Goal: Task Accomplishment & Management: Manage account settings

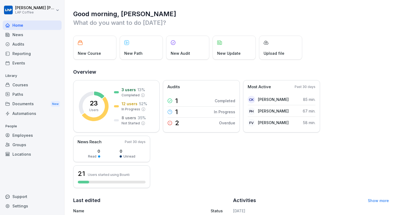
click at [45, 84] on div "Courses" at bounding box center [32, 84] width 59 height 9
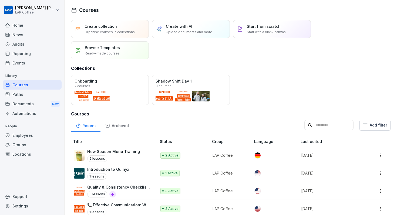
click at [23, 114] on div "Automations" at bounding box center [32, 113] width 59 height 9
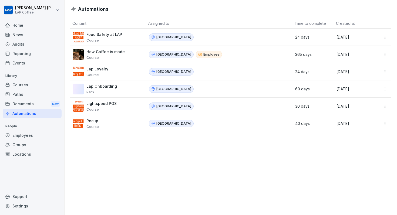
click at [381, 37] on html "Joshua Georges LAP Coffee Home News Audits Reporting Events Library Courses Pat…" at bounding box center [198, 107] width 397 height 215
click at [371, 57] on div "Delete" at bounding box center [372, 57] width 46 height 9
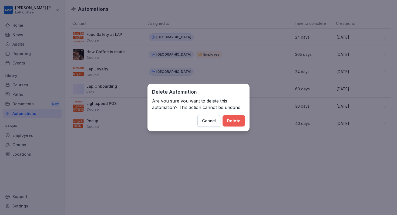
click at [244, 124] on button "Delete" at bounding box center [233, 120] width 22 height 11
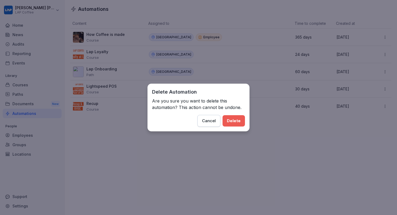
click at [237, 123] on div "Delete" at bounding box center [234, 121] width 14 height 6
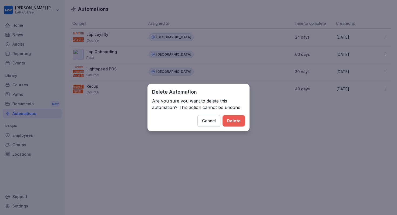
click at [237, 123] on div "Delete" at bounding box center [234, 121] width 14 height 6
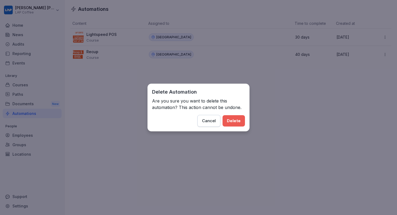
click at [237, 123] on div "Delete" at bounding box center [234, 121] width 14 height 6
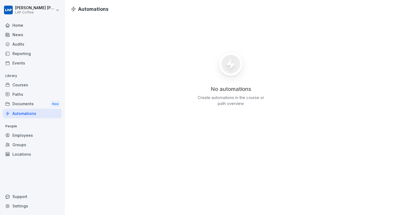
click at [267, 91] on div "No automations Create automations in the course or path overview" at bounding box center [231, 77] width 332 height 129
click at [26, 85] on div "Courses" at bounding box center [32, 84] width 59 height 9
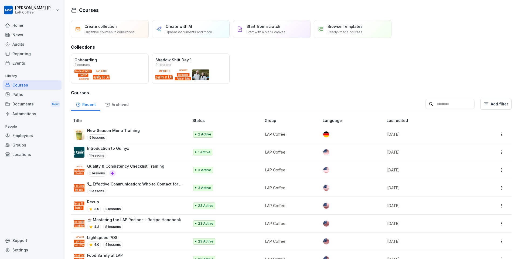
click at [110, 215] on p "Lightspeed POS" at bounding box center [105, 237] width 36 height 6
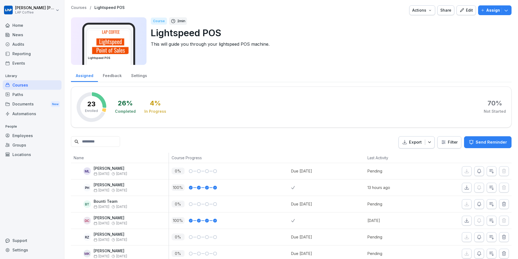
click at [466, 8] on div "Edit" at bounding box center [466, 10] width 13 height 6
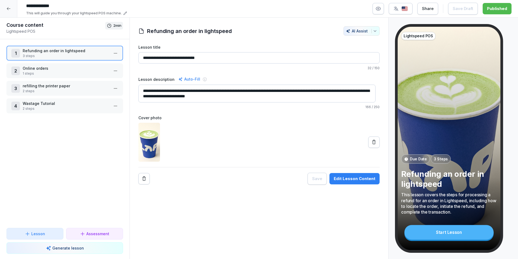
click at [71, 70] on p "Online orders" at bounding box center [66, 68] width 86 height 6
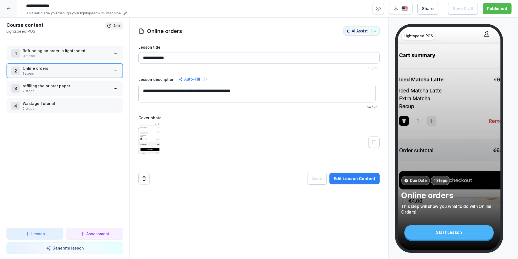
click at [65, 86] on p "refilling the printer paper" at bounding box center [66, 86] width 86 height 6
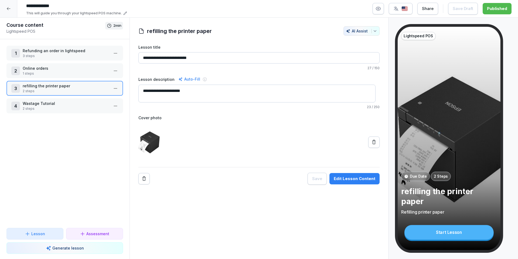
click at [63, 106] on p "Wastage Tutorial" at bounding box center [66, 103] width 86 height 6
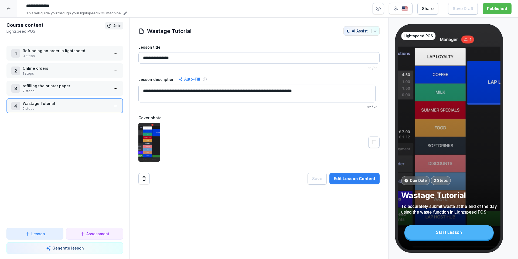
click at [10, 13] on div at bounding box center [8, 8] width 17 height 17
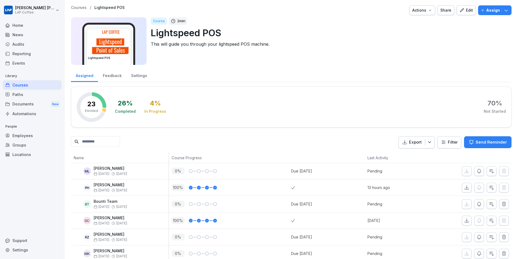
click at [460, 12] on icon "button" at bounding box center [462, 10] width 4 height 4
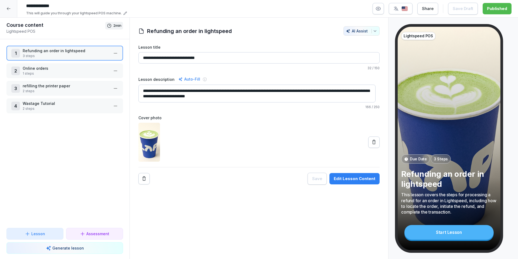
click at [62, 59] on div "1 Refunding an order in lightspeed 3 steps" at bounding box center [64, 53] width 117 height 15
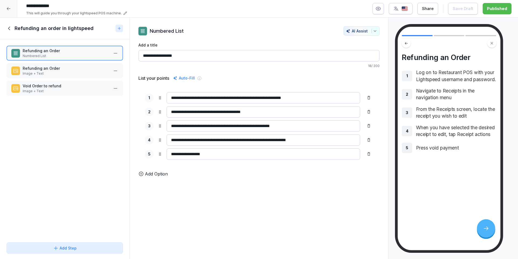
click at [58, 73] on p "Image + Text" at bounding box center [66, 73] width 86 height 5
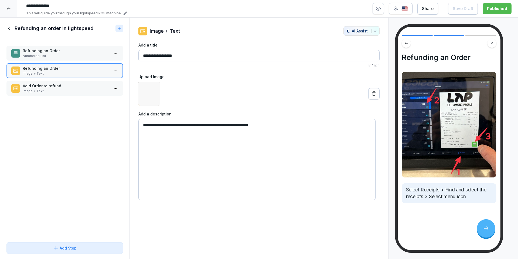
click at [57, 92] on p "Image + Text" at bounding box center [66, 91] width 86 height 5
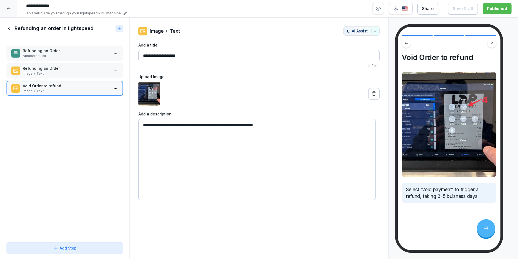
click at [9, 27] on icon at bounding box center [9, 28] width 6 height 6
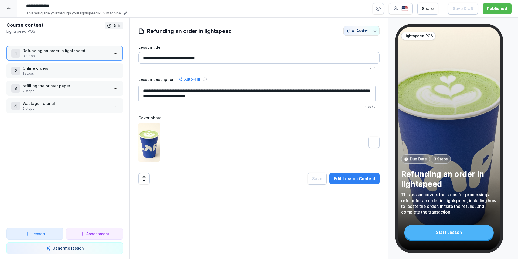
click at [57, 72] on p "1 steps" at bounding box center [66, 73] width 86 height 5
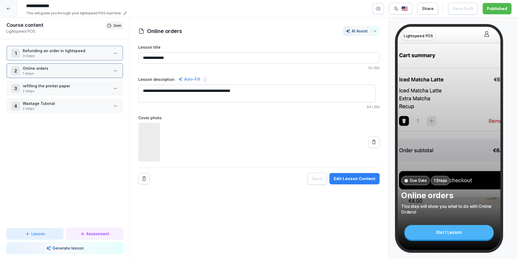
click at [57, 72] on p "1 steps" at bounding box center [66, 73] width 86 height 5
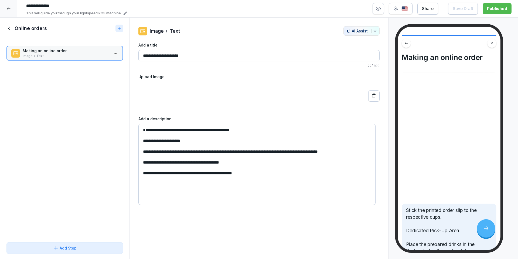
click at [7, 30] on icon at bounding box center [9, 28] width 6 height 6
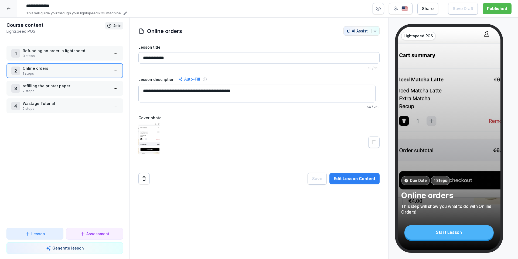
click at [47, 88] on p "refilling the printer paper" at bounding box center [66, 86] width 86 height 6
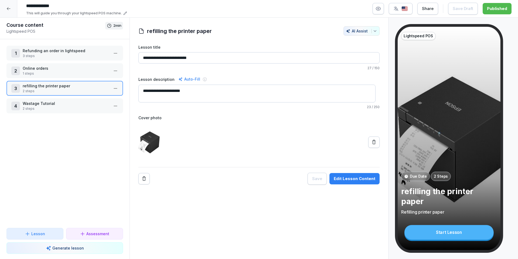
click at [11, 8] on div at bounding box center [8, 8] width 17 height 17
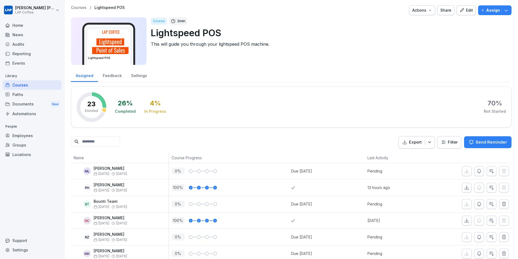
click at [34, 81] on div "Courses" at bounding box center [32, 84] width 59 height 9
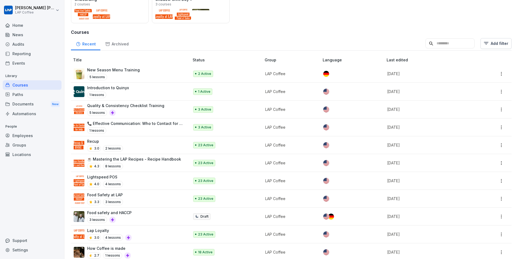
scroll to position [69, 0]
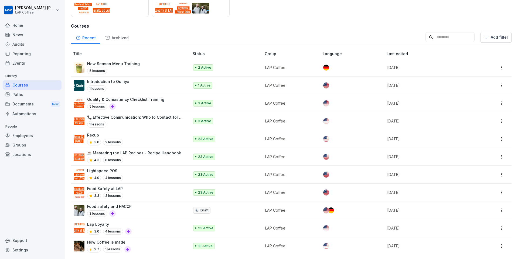
click at [110, 221] on p "Lap Loyalty" at bounding box center [109, 224] width 45 height 6
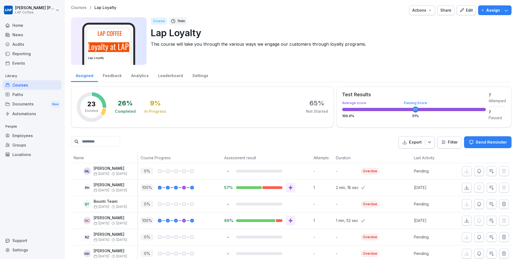
click at [463, 8] on div "Edit" at bounding box center [466, 10] width 13 height 6
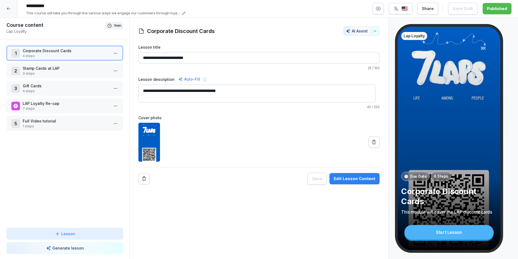
click at [62, 52] on p "Corporate Discount Cards" at bounding box center [66, 51] width 86 height 6
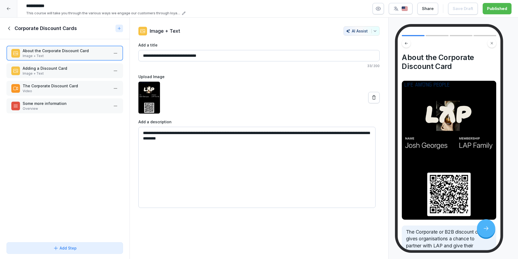
click at [53, 68] on p "Adding a Discount Card" at bounding box center [66, 68] width 86 height 6
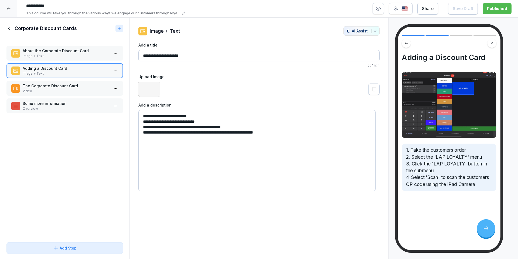
click at [51, 95] on div "The Corporate Discount Card Video" at bounding box center [64, 88] width 117 height 15
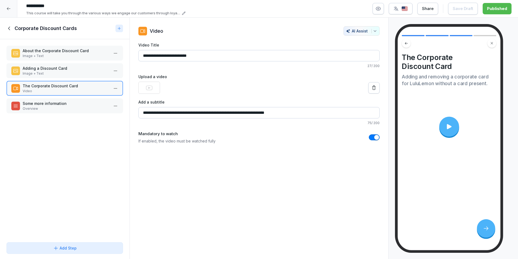
click at [53, 76] on div "Adding a Discount Card Image + Text" at bounding box center [64, 70] width 117 height 15
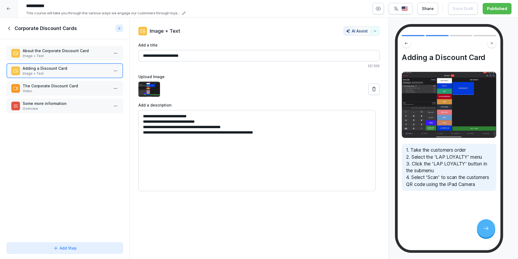
click at [49, 108] on p "Overview" at bounding box center [66, 108] width 86 height 5
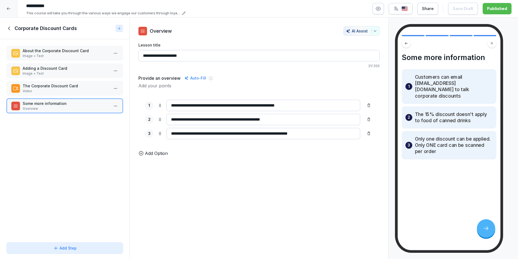
click at [9, 28] on icon at bounding box center [9, 28] width 6 height 6
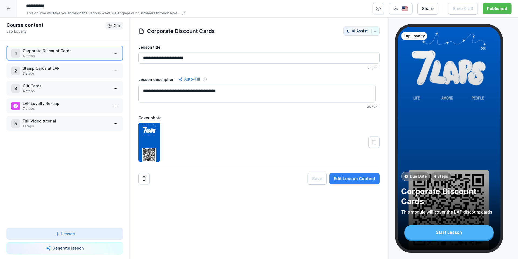
click at [70, 67] on p "Stamp Cards at LAP" at bounding box center [66, 68] width 86 height 6
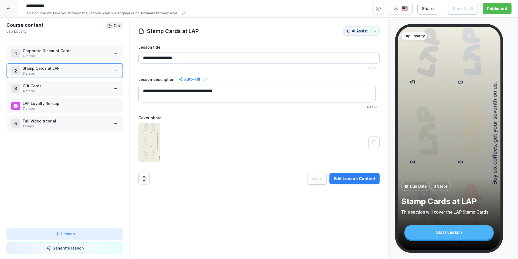
click at [63, 98] on div "LAP Loyalty Re-cap 7 steps" at bounding box center [64, 105] width 117 height 15
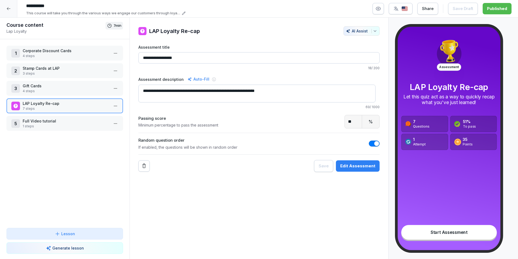
click at [56, 70] on p "Stamp Cards at LAP" at bounding box center [66, 68] width 86 height 6
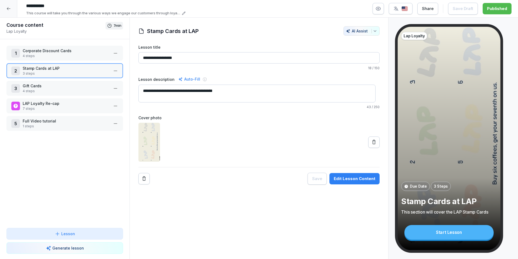
click at [56, 70] on p "Stamp Cards at LAP" at bounding box center [66, 68] width 86 height 6
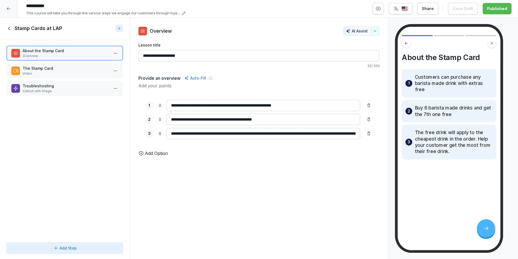
click at [69, 75] on p "Video" at bounding box center [66, 73] width 86 height 5
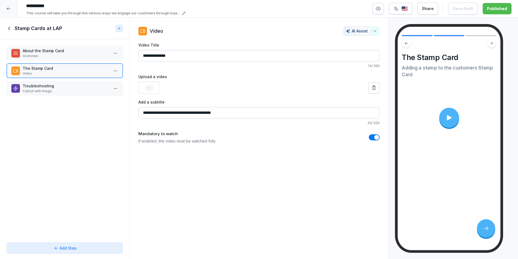
click at [79, 54] on p "Overview" at bounding box center [66, 55] width 86 height 5
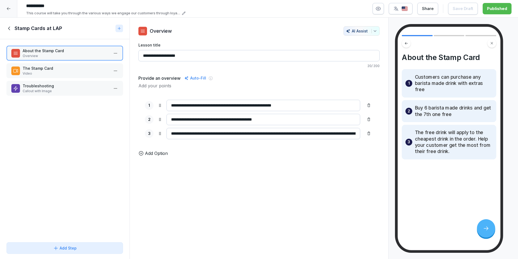
click at [288, 109] on input "**********" at bounding box center [264, 105] width 194 height 11
click at [285, 106] on input "**********" at bounding box center [264, 105] width 194 height 11
type input "**********"
click at [288, 116] on input "**********" at bounding box center [264, 119] width 194 height 11
click at [282, 121] on input "**********" at bounding box center [264, 119] width 194 height 11
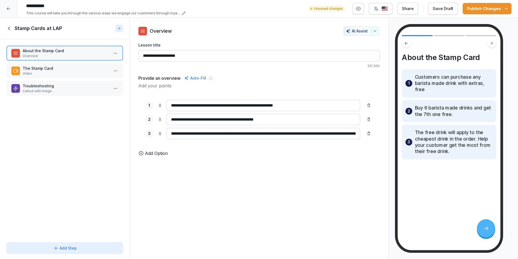
type input "**********"
click at [299, 106] on input "**********" at bounding box center [264, 105] width 194 height 11
type input "**********"
click at [471, 12] on button "Publish Changes" at bounding box center [487, 8] width 49 height 11
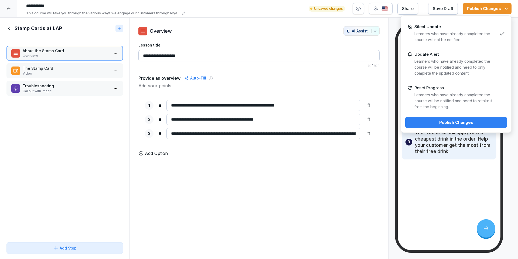
click at [419, 28] on p "Silent Update" at bounding box center [428, 26] width 26 height 5
click at [432, 119] on div "Publish Changes" at bounding box center [456, 122] width 93 height 6
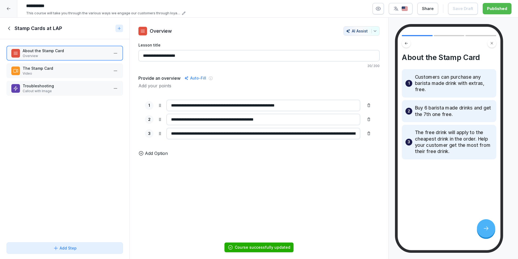
click at [10, 31] on icon at bounding box center [9, 28] width 6 height 6
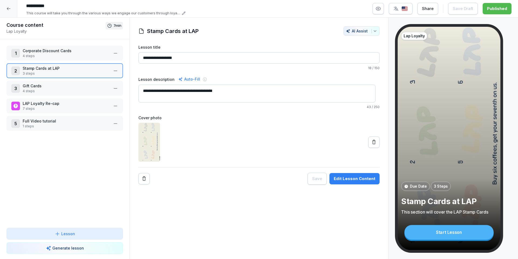
click at [54, 104] on p "LAP Loyalty Re-cap" at bounding box center [66, 103] width 86 height 6
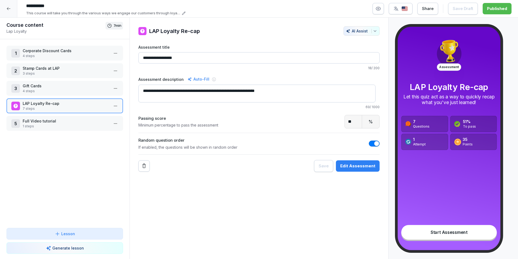
click at [58, 124] on p "1 steps" at bounding box center [66, 126] width 86 height 5
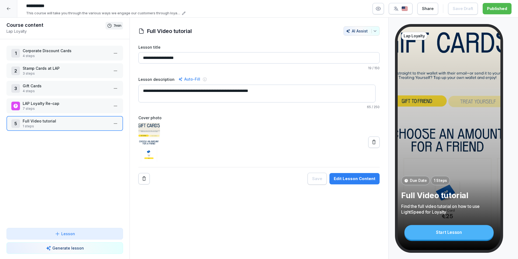
click at [56, 93] on div "3 Gift Cards 4 steps" at bounding box center [64, 88] width 117 height 15
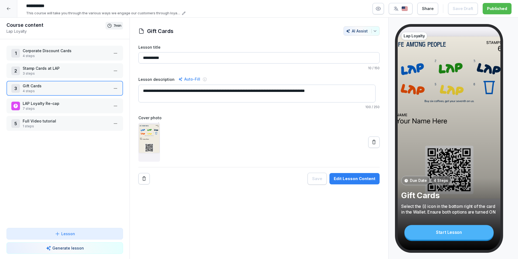
click at [8, 9] on icon at bounding box center [8, 8] width 4 height 4
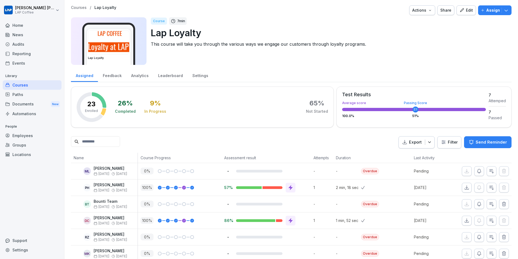
click at [451, 11] on button "Share" at bounding box center [446, 10] width 17 height 10
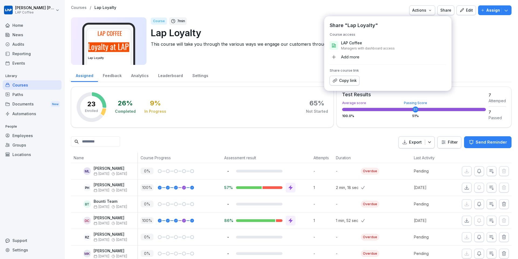
click at [447, 12] on div "Share" at bounding box center [446, 10] width 11 height 6
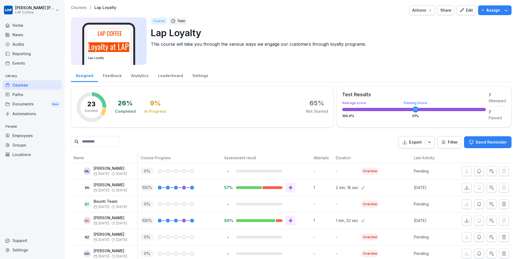
click at [461, 13] on div "Edit" at bounding box center [466, 10] width 13 height 6
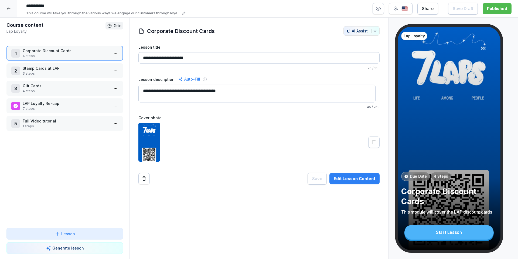
click at [62, 56] on p "4 steps" at bounding box center [66, 55] width 86 height 5
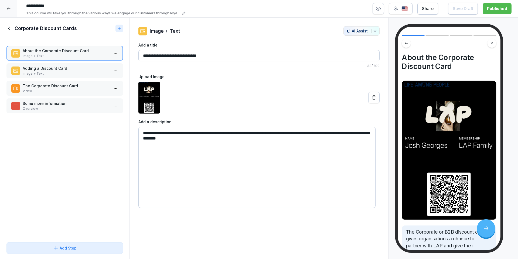
click at [46, 104] on p "Some more information" at bounding box center [66, 103] width 86 height 6
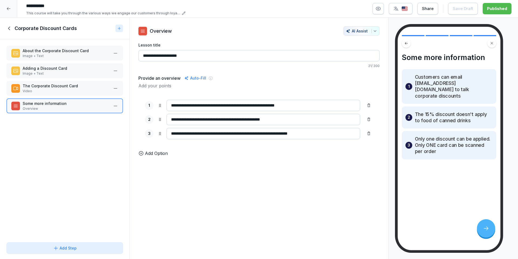
click at [53, 92] on p "Video" at bounding box center [66, 91] width 86 height 5
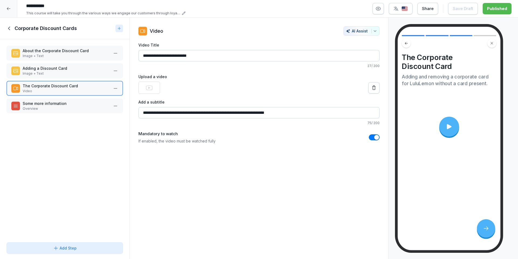
click at [54, 74] on p "Image + Text" at bounding box center [66, 73] width 86 height 5
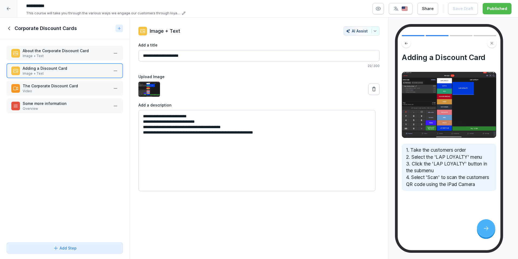
click at [56, 63] on div "About the Corporate Discount Card Image + Text Adding a Discount Card Image + T…" at bounding box center [65, 139] width 130 height 201
click at [56, 57] on p "Image + Text" at bounding box center [66, 55] width 86 height 5
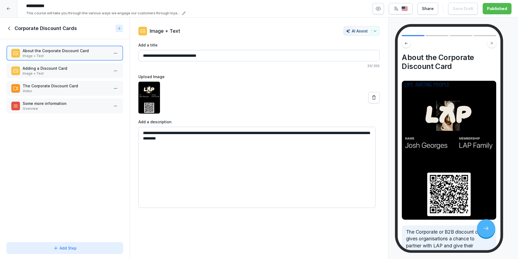
click at [6, 7] on div at bounding box center [8, 8] width 17 height 17
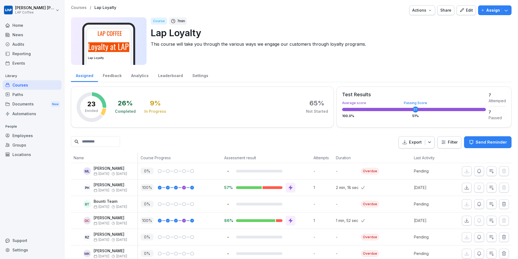
click at [463, 11] on div "Edit" at bounding box center [466, 10] width 13 height 6
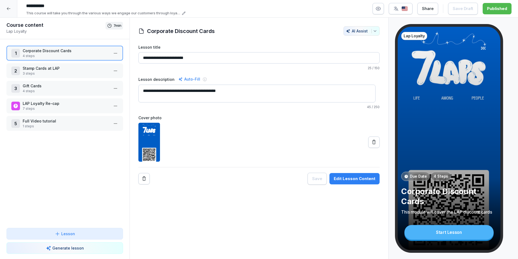
click at [55, 106] on p "LAP Loyalty Re-cap" at bounding box center [66, 103] width 86 height 6
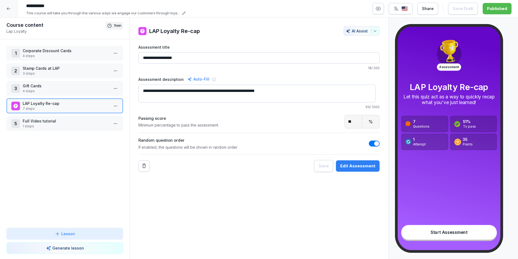
click at [55, 106] on p "LAP Loyalty Re-cap" at bounding box center [66, 103] width 86 height 6
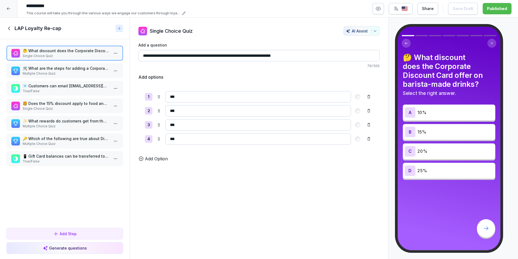
click at [56, 72] on p "Multiple Choice Quiz" at bounding box center [66, 73] width 86 height 5
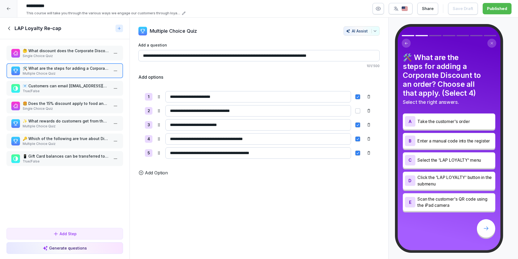
click at [77, 123] on p "✨ What rewards do customers get from the LAP Stamp Card? Choose all that apply." at bounding box center [66, 121] width 86 height 6
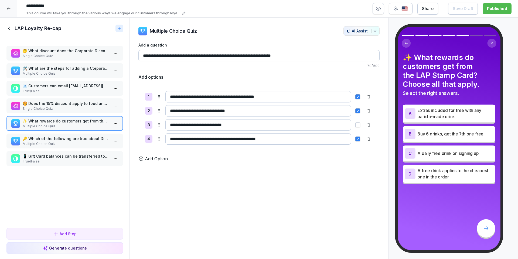
click at [8, 30] on icon at bounding box center [9, 28] width 6 height 6
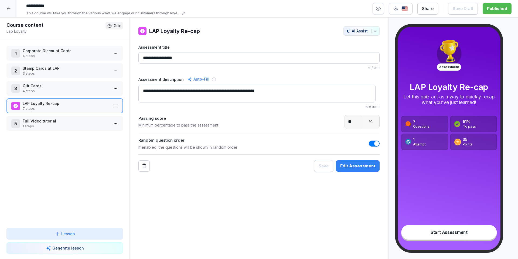
click at [7, 9] on icon at bounding box center [9, 8] width 4 height 3
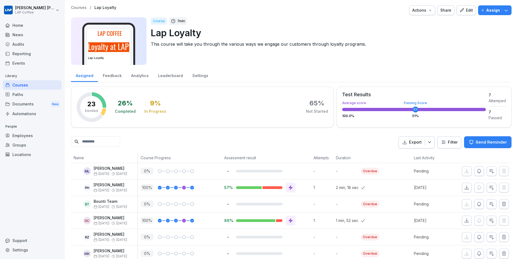
click at [26, 84] on div "Courses" at bounding box center [32, 84] width 59 height 9
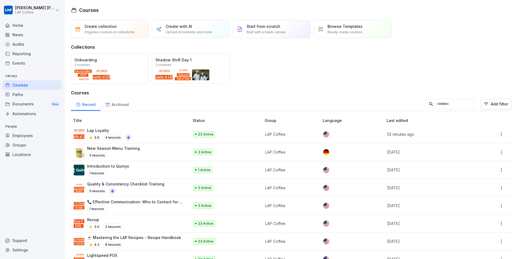
click at [109, 149] on p "New Season Menu Training" at bounding box center [113, 148] width 53 height 6
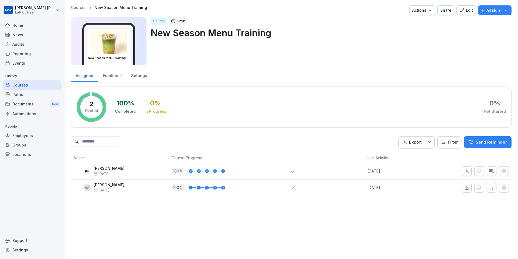
click at [460, 11] on icon "button" at bounding box center [462, 10] width 5 height 5
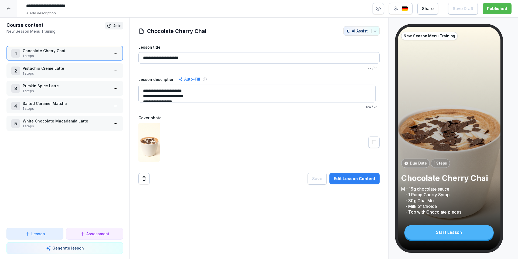
click at [30, 86] on p "Pumkin Spice Latte" at bounding box center [66, 86] width 86 height 6
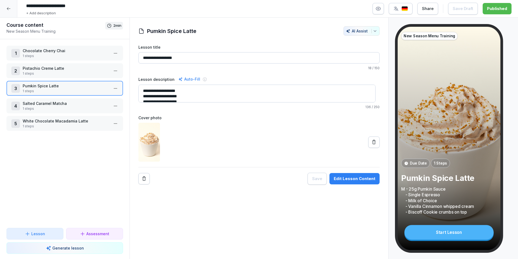
click at [154, 60] on input "**********" at bounding box center [258, 57] width 241 height 11
click at [152, 59] on input "**********" at bounding box center [258, 57] width 241 height 11
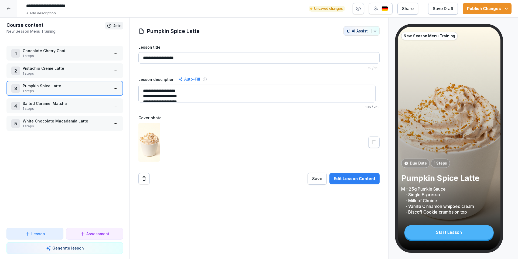
type input "**********"
click at [168, 92] on textarea "**********" at bounding box center [256, 93] width 237 height 18
type textarea "**********"
click at [193, 116] on label "Cover photo" at bounding box center [258, 118] width 241 height 6
click at [491, 9] on div "Publish Changes" at bounding box center [487, 9] width 40 height 6
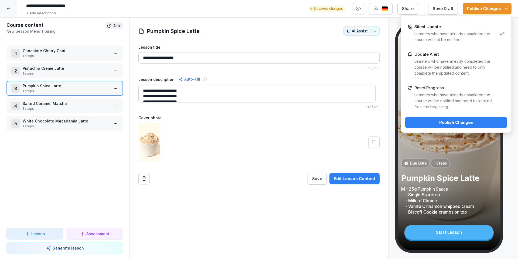
click at [446, 119] on div "Publish Changes" at bounding box center [456, 122] width 93 height 6
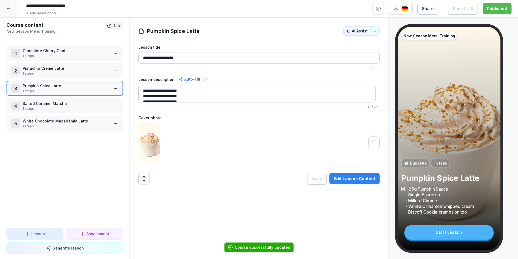
click at [9, 5] on div at bounding box center [8, 8] width 17 height 17
